Goal: Information Seeking & Learning: Learn about a topic

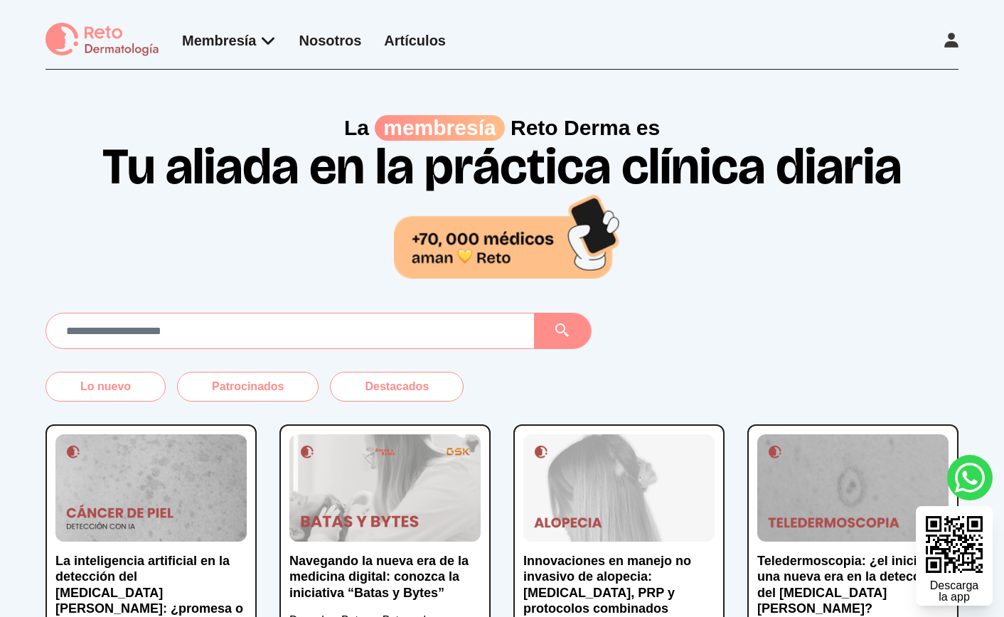
click at [954, 46] on icon at bounding box center [952, 40] width 14 height 15
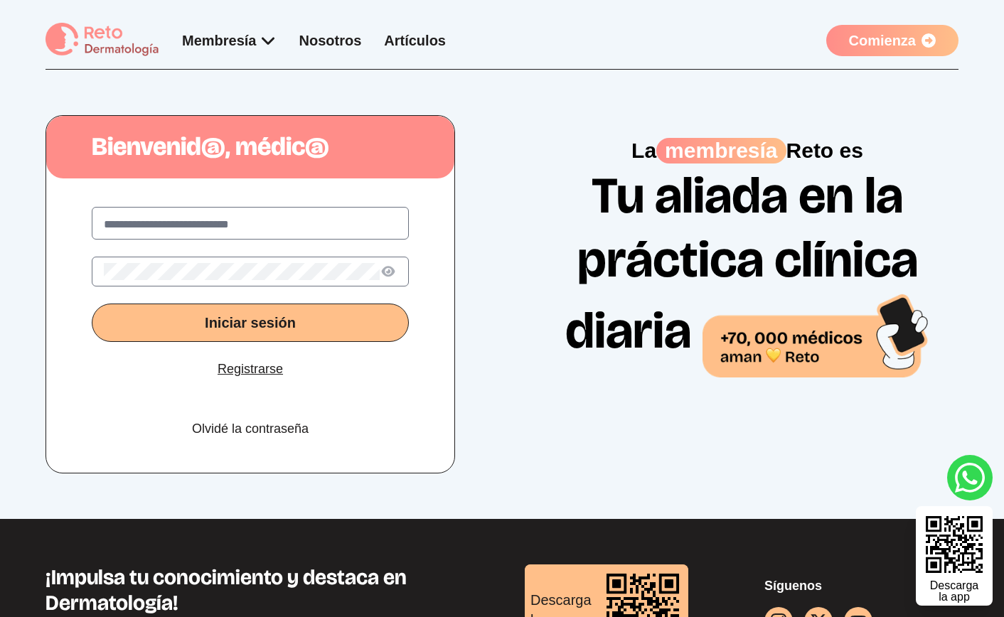
click at [216, 227] on input "text" at bounding box center [250, 224] width 293 height 17
type input "**********"
click at [92, 304] on button "Iniciar sesión" at bounding box center [250, 323] width 317 height 38
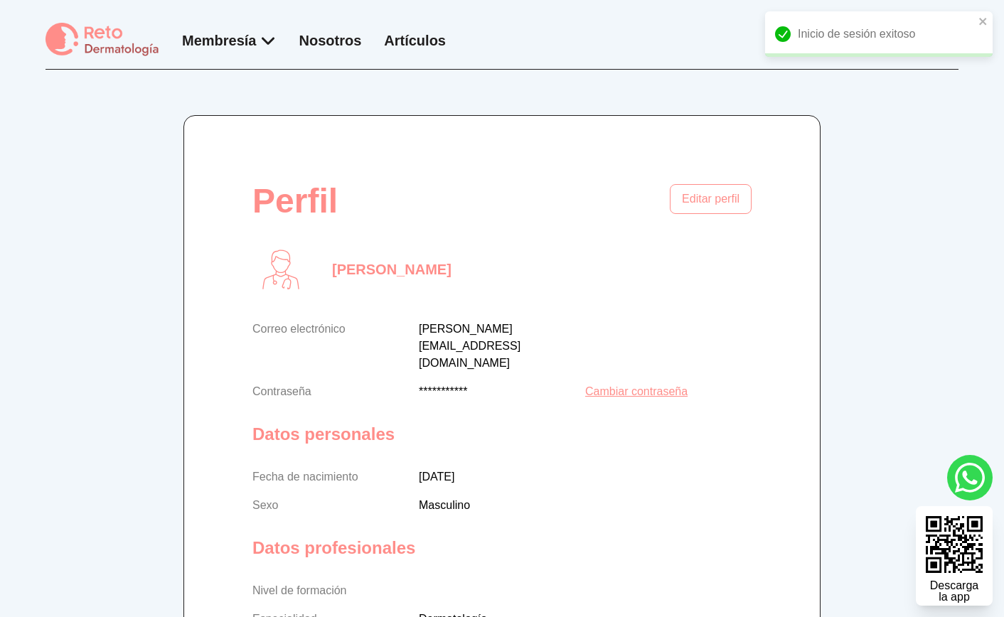
click at [92, 42] on img at bounding box center [103, 40] width 114 height 35
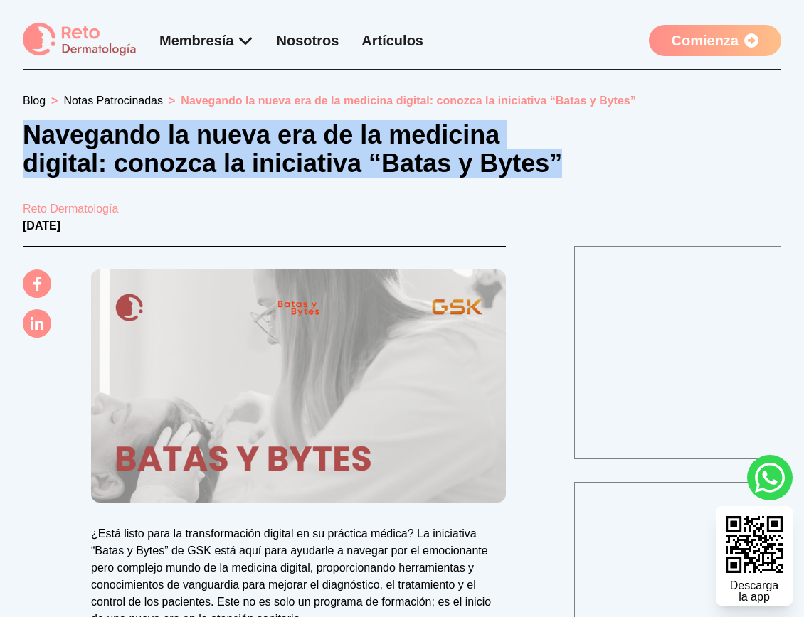
drag, startPoint x: 20, startPoint y: 132, endPoint x: 595, endPoint y: 171, distance: 576.1
copy h1 "Navegando la nueva era de la medicina digital: conozca la iniciativa “Batas y B…"
